Goal: Task Accomplishment & Management: Manage account settings

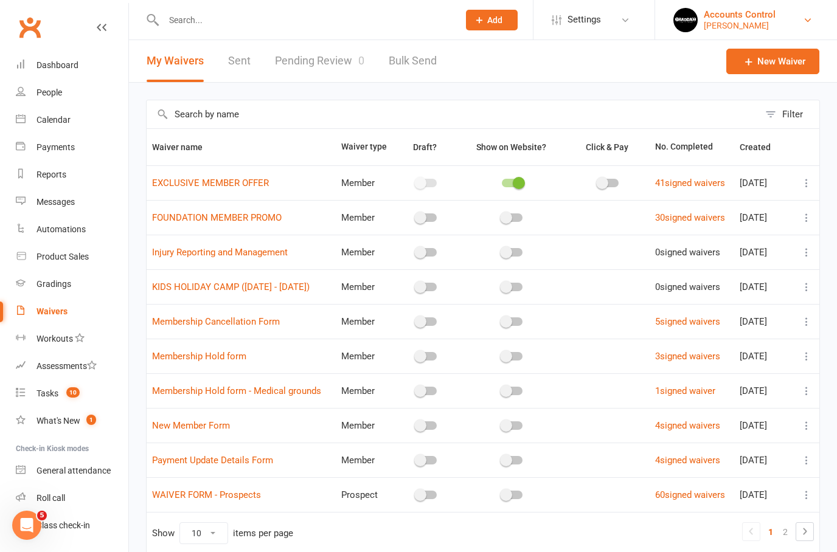
click at [772, 26] on div "Braddah Jiu Jitsu Maroubra" at bounding box center [740, 25] width 72 height 11
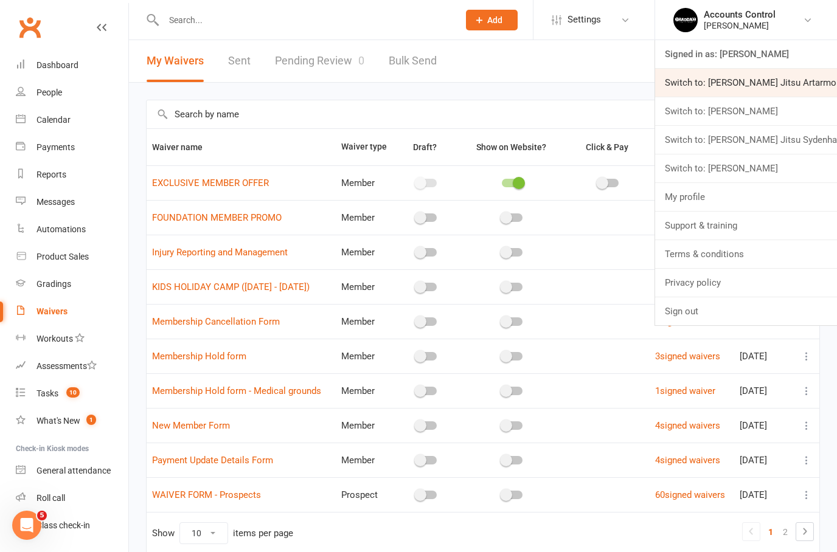
click at [802, 83] on link "Switch to: Braddah Jiu Jitsu Artarmon" at bounding box center [746, 83] width 182 height 28
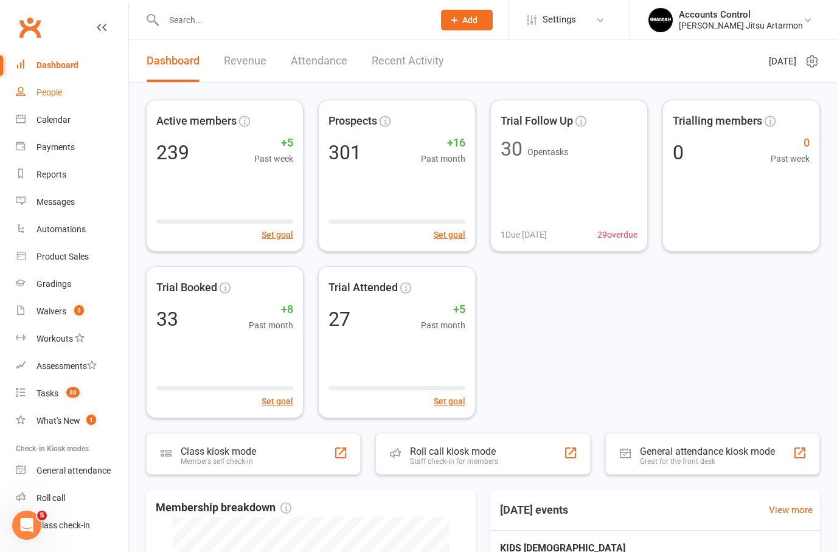
click at [33, 87] on link "People" at bounding box center [72, 92] width 113 height 27
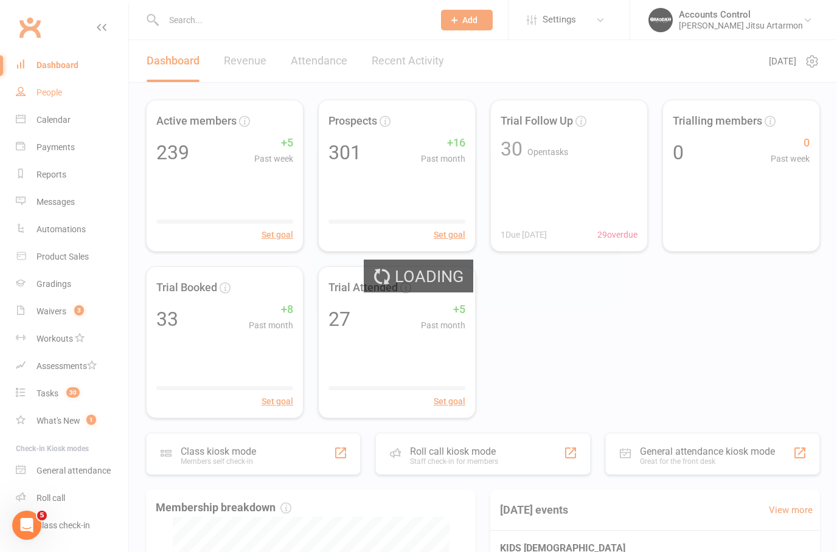
select select "100"
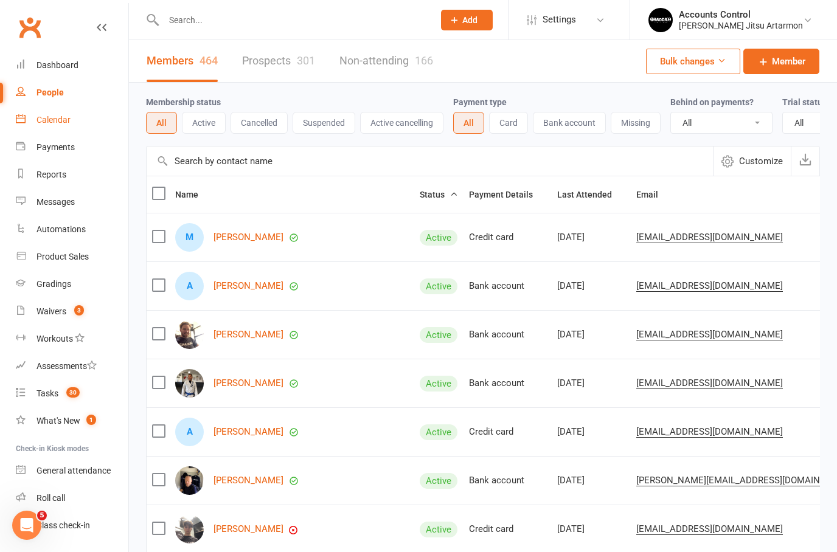
click at [45, 115] on div "Calendar" at bounding box center [53, 120] width 34 height 10
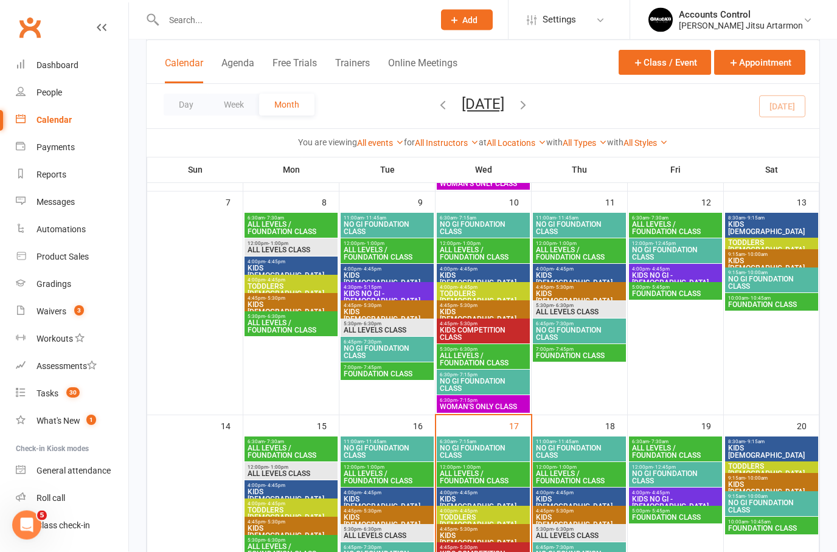
scroll to position [291, 0]
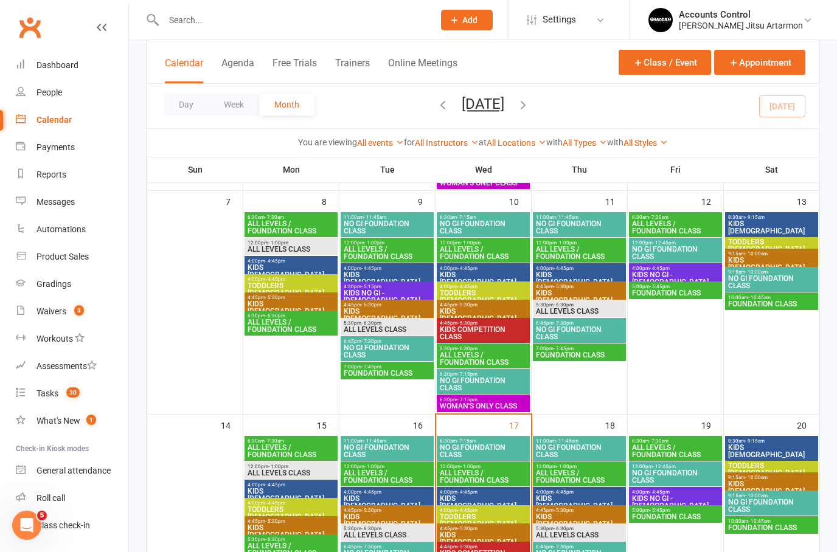
click at [488, 517] on span "TODDLERS [DEMOGRAPHIC_DATA]" at bounding box center [483, 520] width 88 height 15
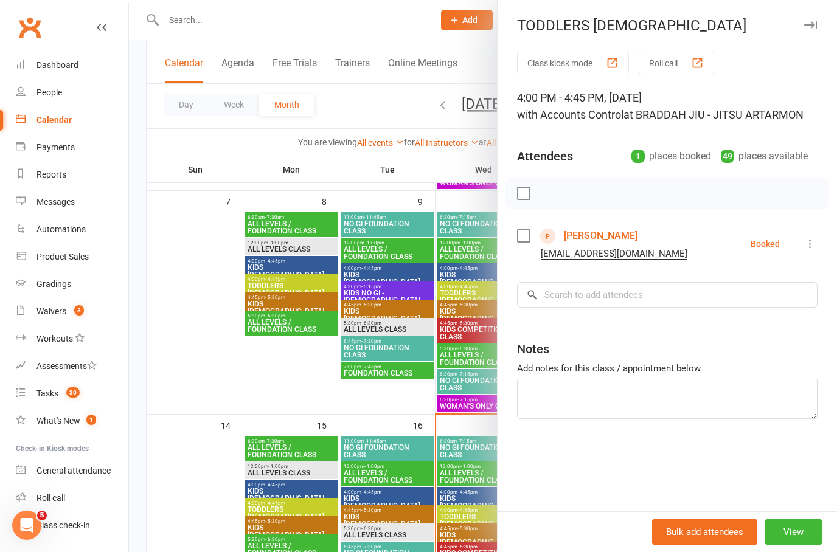
click at [602, 227] on link "[PERSON_NAME]" at bounding box center [601, 235] width 74 height 19
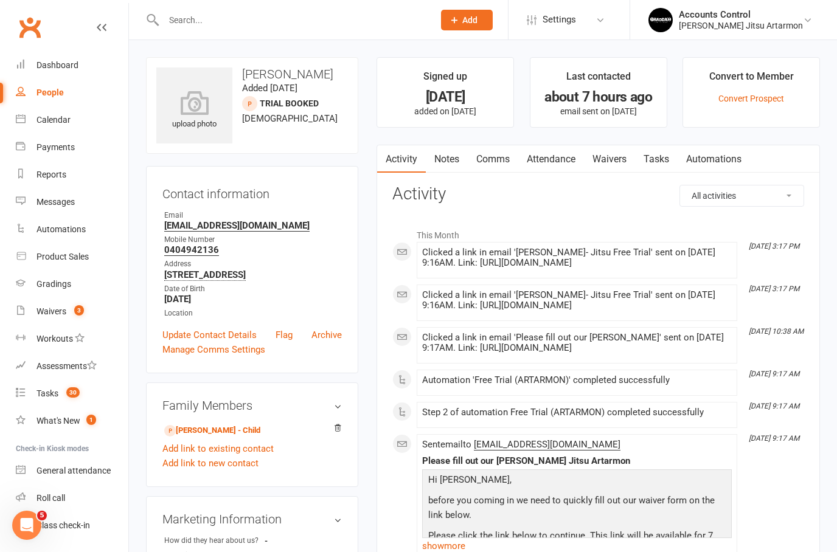
click at [621, 147] on link "Waivers" at bounding box center [609, 159] width 51 height 28
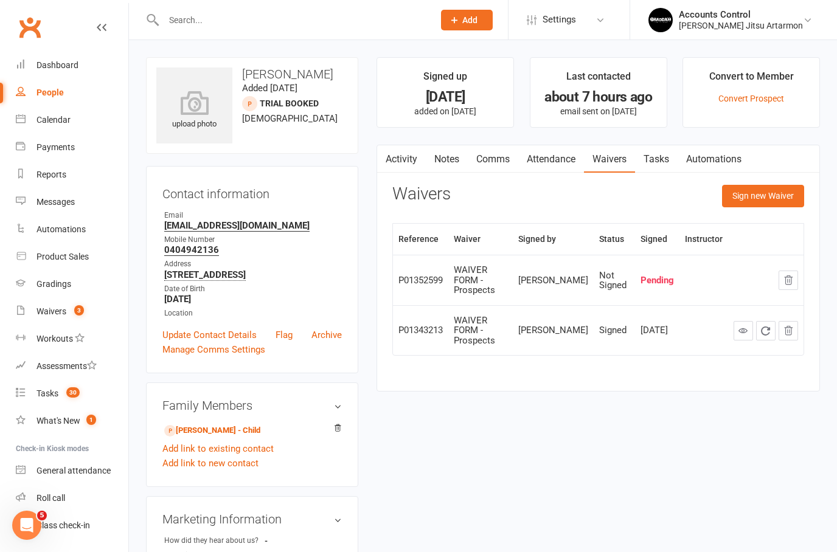
click at [793, 271] on button "button" at bounding box center [788, 280] width 19 height 19
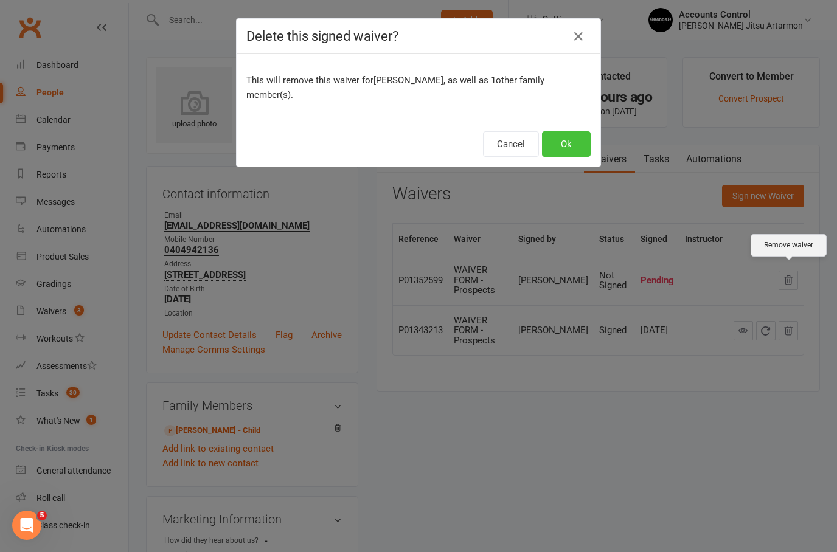
click at [580, 131] on button "Ok" at bounding box center [566, 144] width 49 height 26
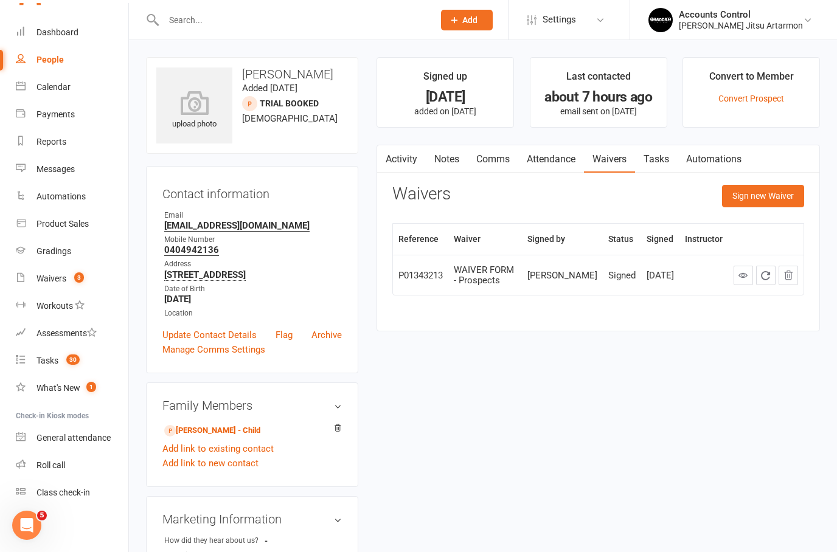
scroll to position [33, 0]
click at [70, 489] on div "Class check-in" at bounding box center [63, 493] width 54 height 10
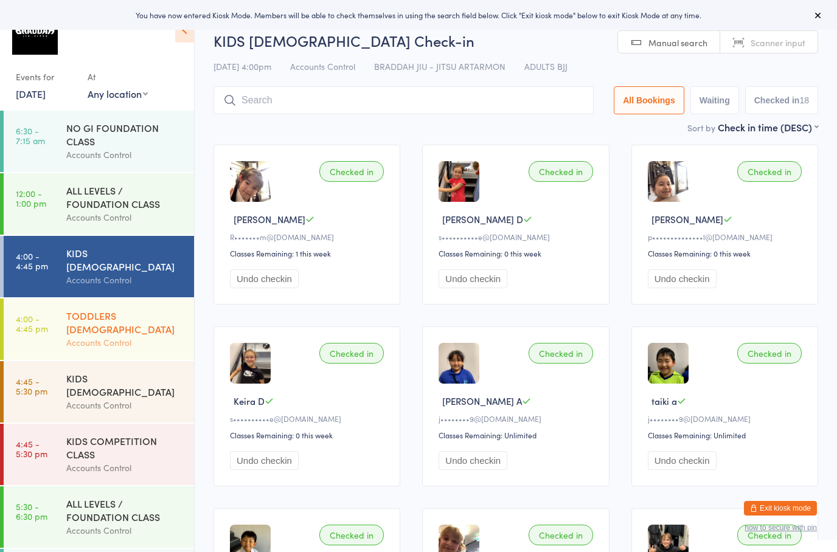
click at [82, 309] on div "TODDLERS [DEMOGRAPHIC_DATA]" at bounding box center [124, 322] width 117 height 27
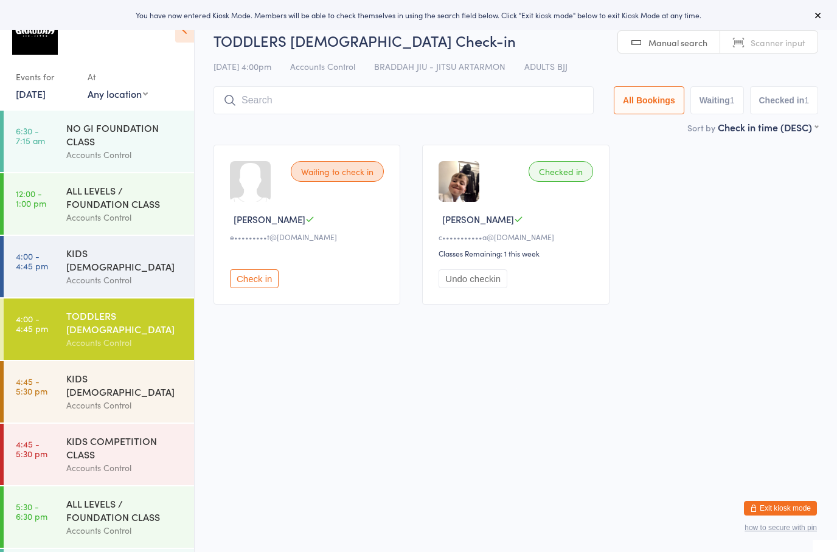
click at [252, 282] on button "Check in" at bounding box center [254, 278] width 49 height 19
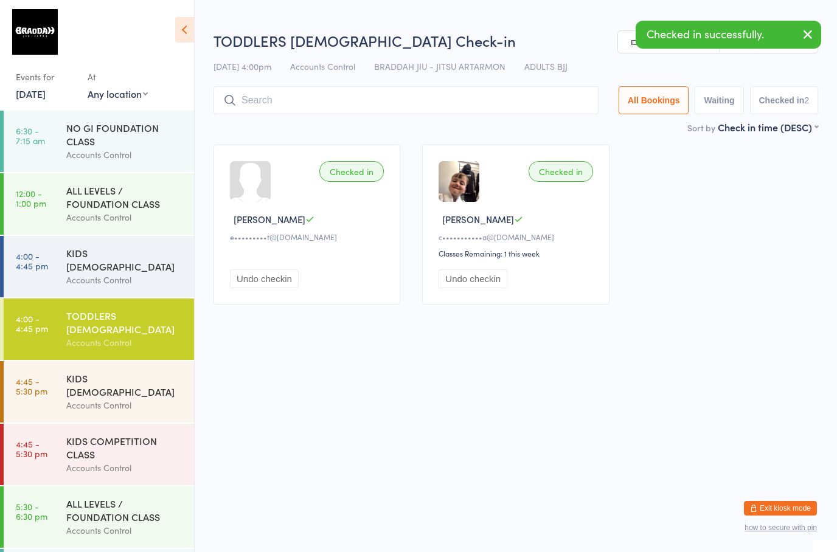
click at [794, 504] on button "Exit kiosk mode" at bounding box center [780, 508] width 73 height 15
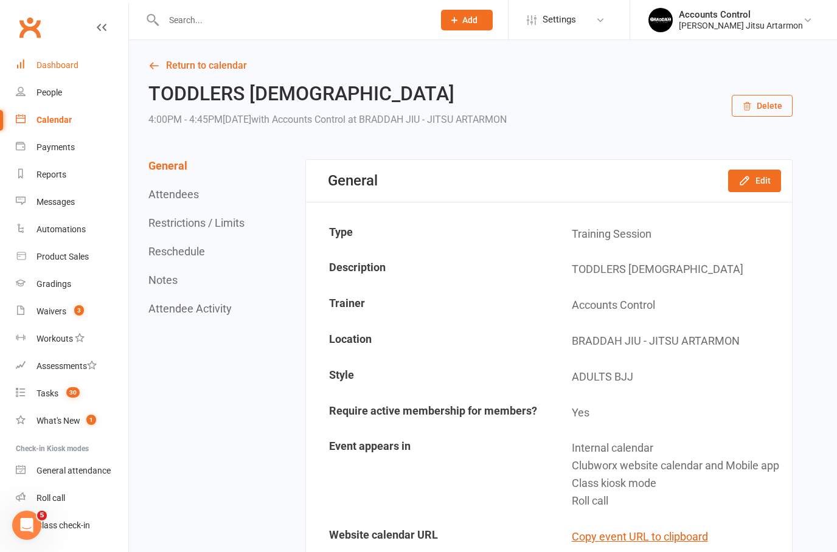
click at [58, 65] on div "Dashboard" at bounding box center [57, 65] width 42 height 10
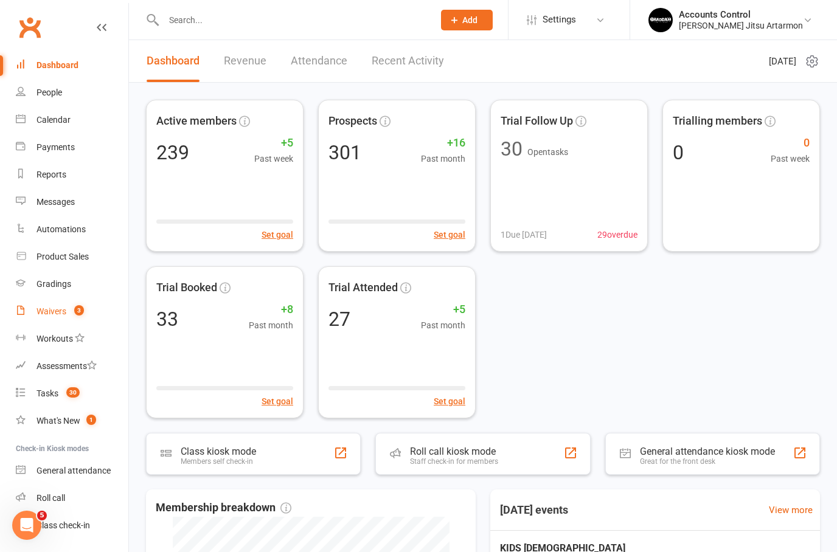
click at [59, 309] on div "Waivers" at bounding box center [51, 312] width 30 height 10
select select "50"
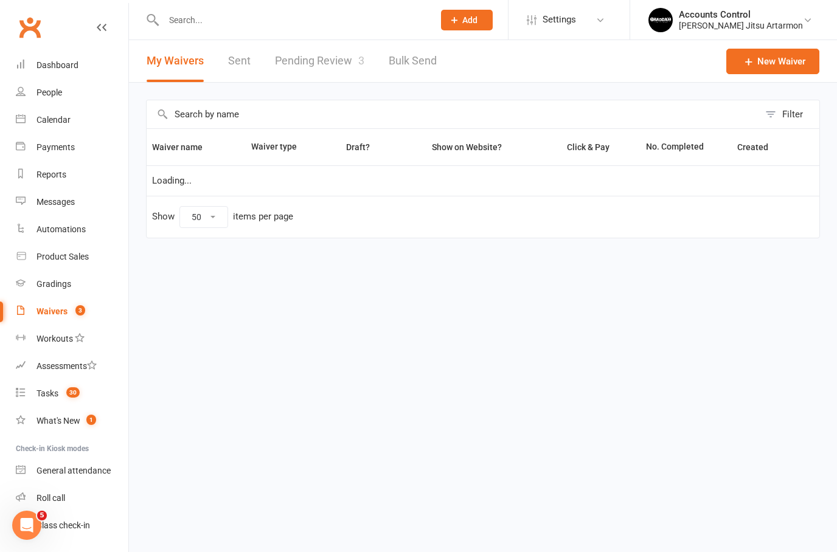
click at [327, 60] on link "Pending Review 3" at bounding box center [319, 61] width 89 height 42
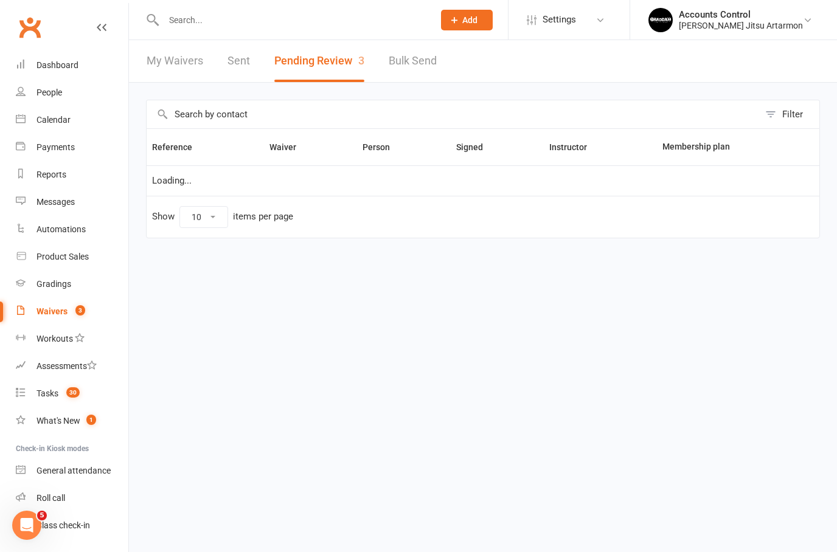
select select "50"
